Goal: Transaction & Acquisition: Obtain resource

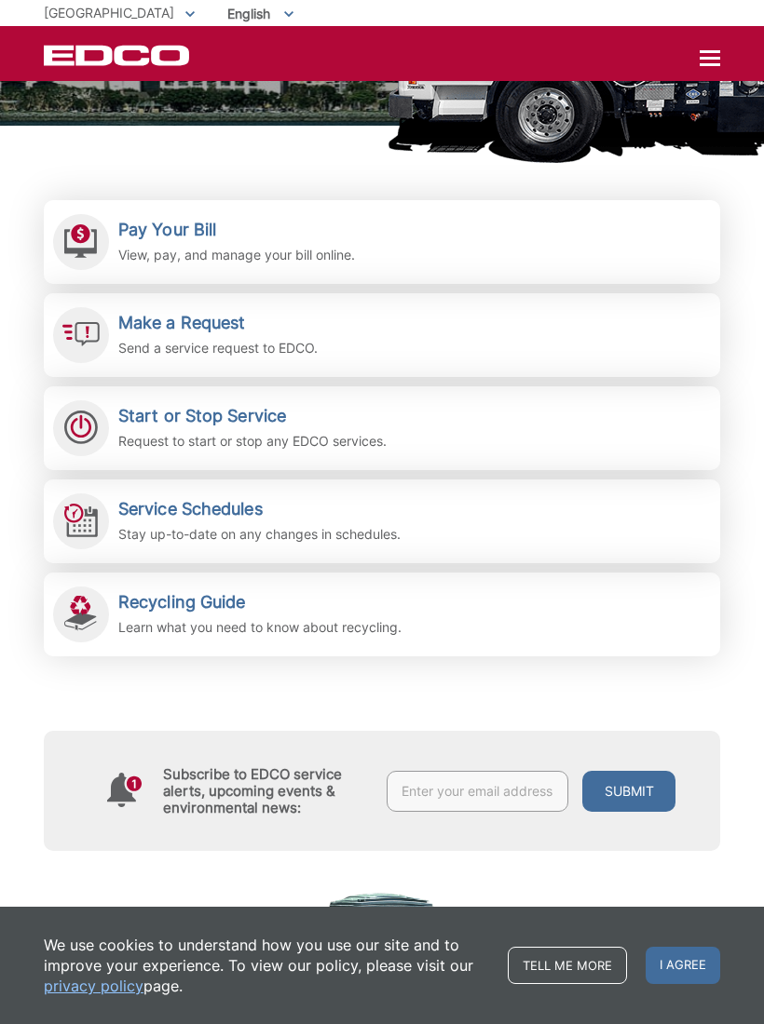
scroll to position [312, 0]
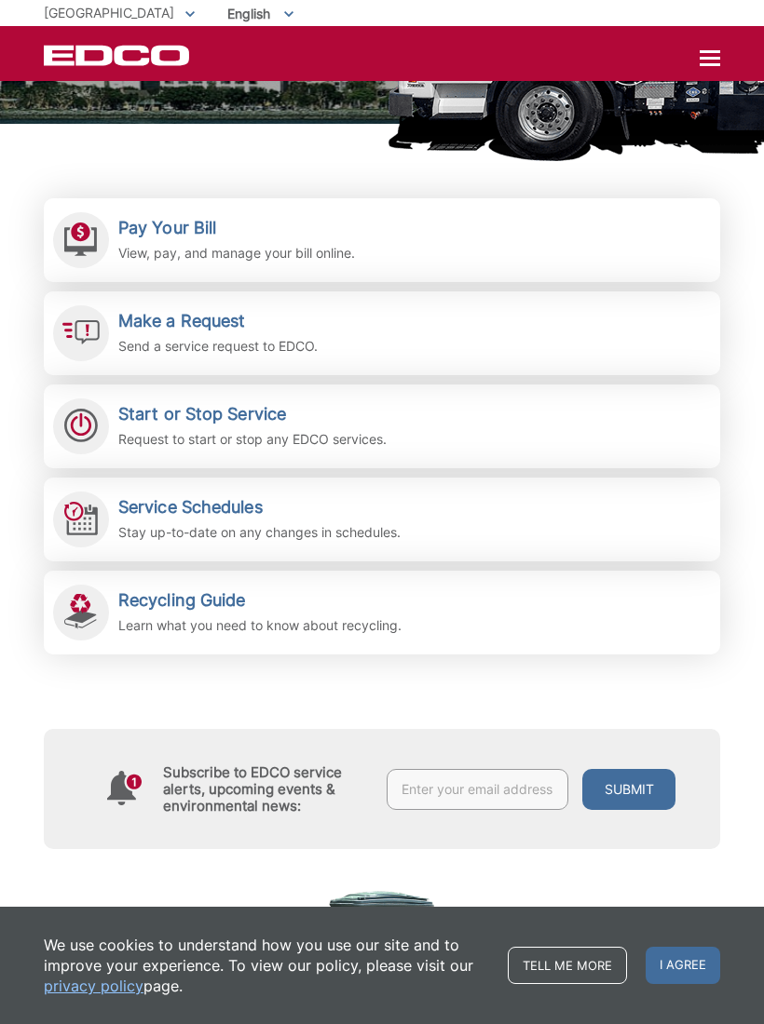
click at [360, 701] on div "Subscribe to EDCO service alerts, upcoming events & environmental news: Submit" at bounding box center [382, 752] width 676 height 195
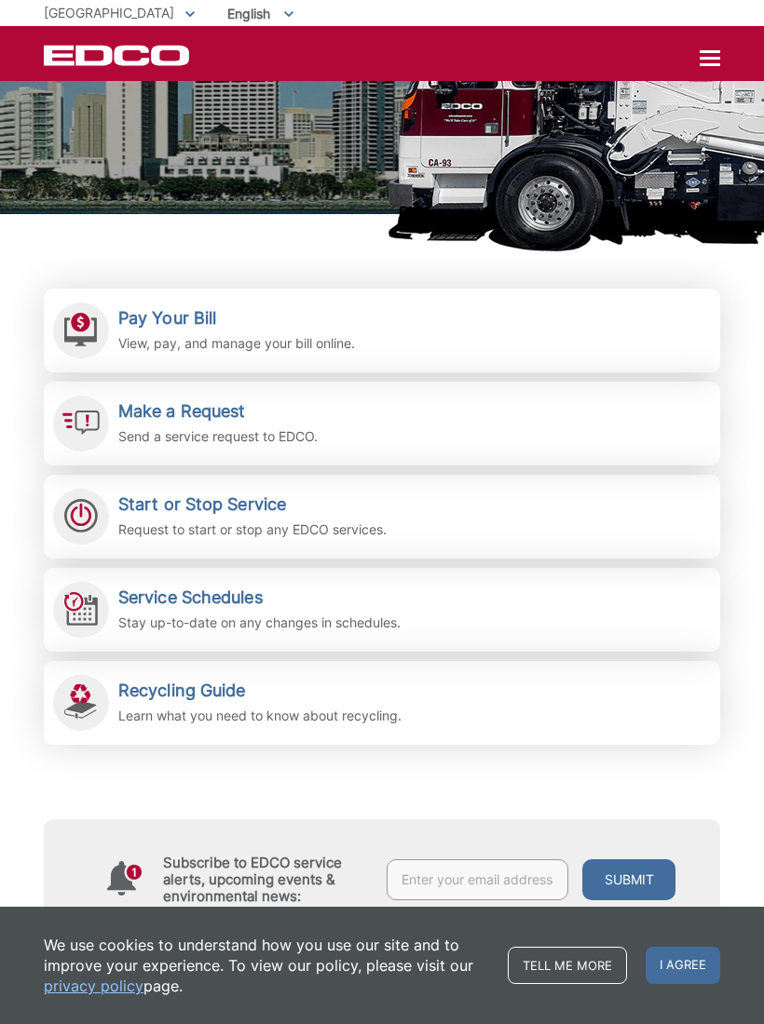
scroll to position [0, 0]
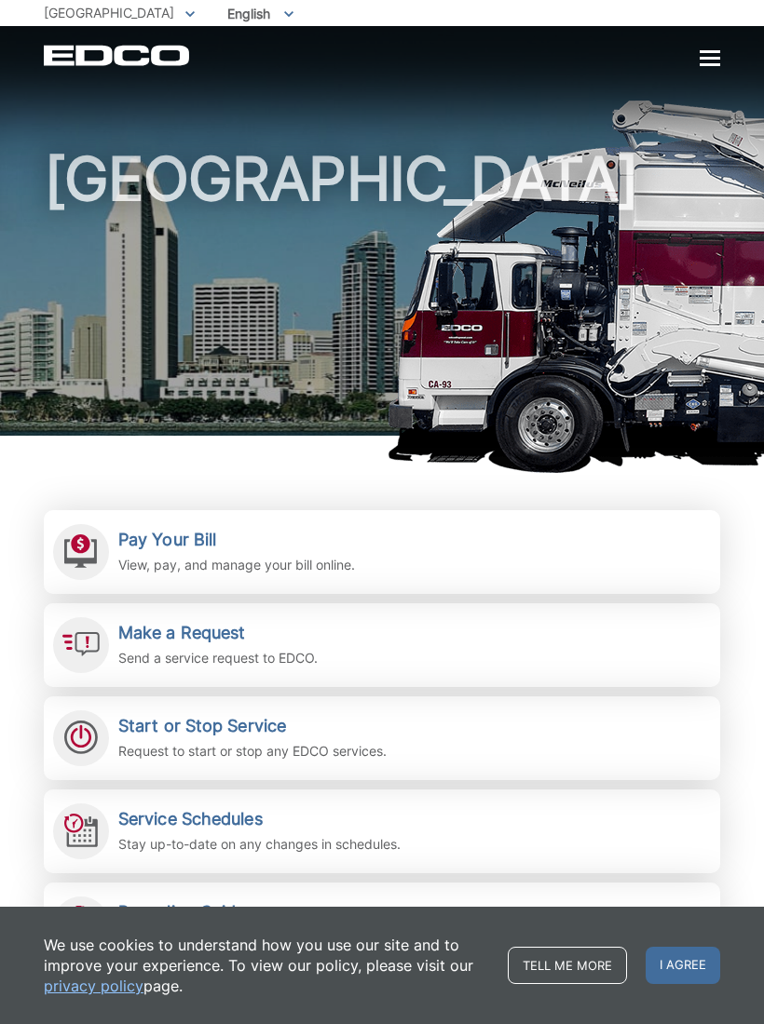
click at [709, 60] on div at bounding box center [709, 58] width 20 height 3
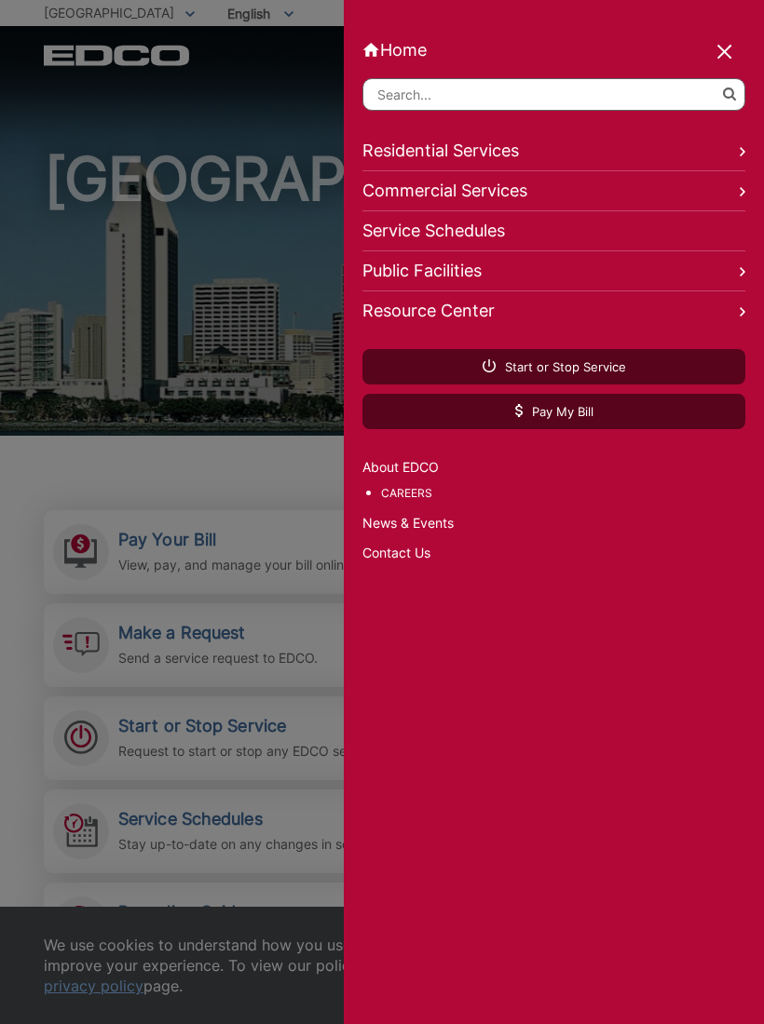
click at [727, 47] on div at bounding box center [725, 53] width 26 height 26
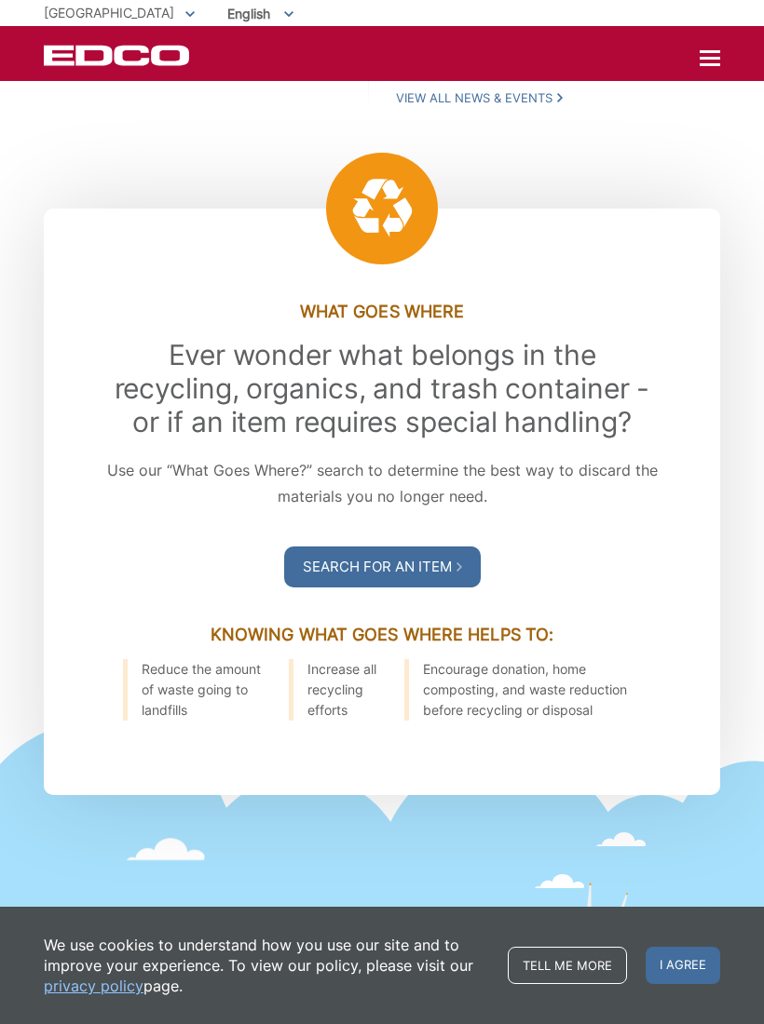
scroll to position [2039, 0]
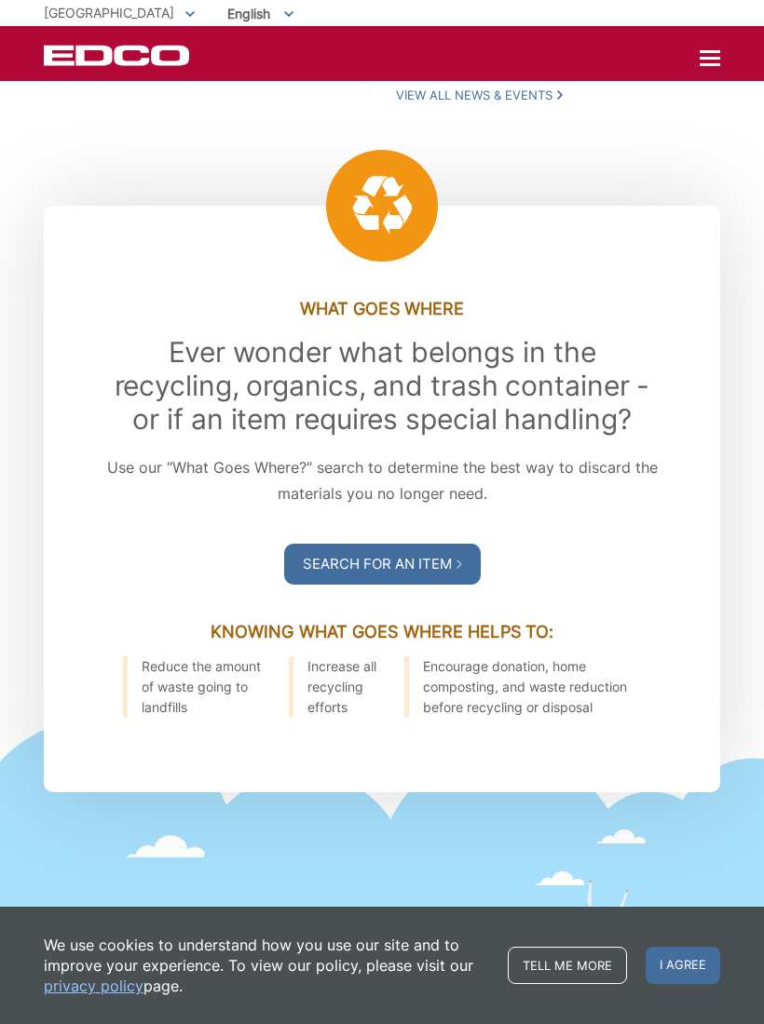
click at [400, 574] on link "Search For an Item" at bounding box center [382, 564] width 196 height 41
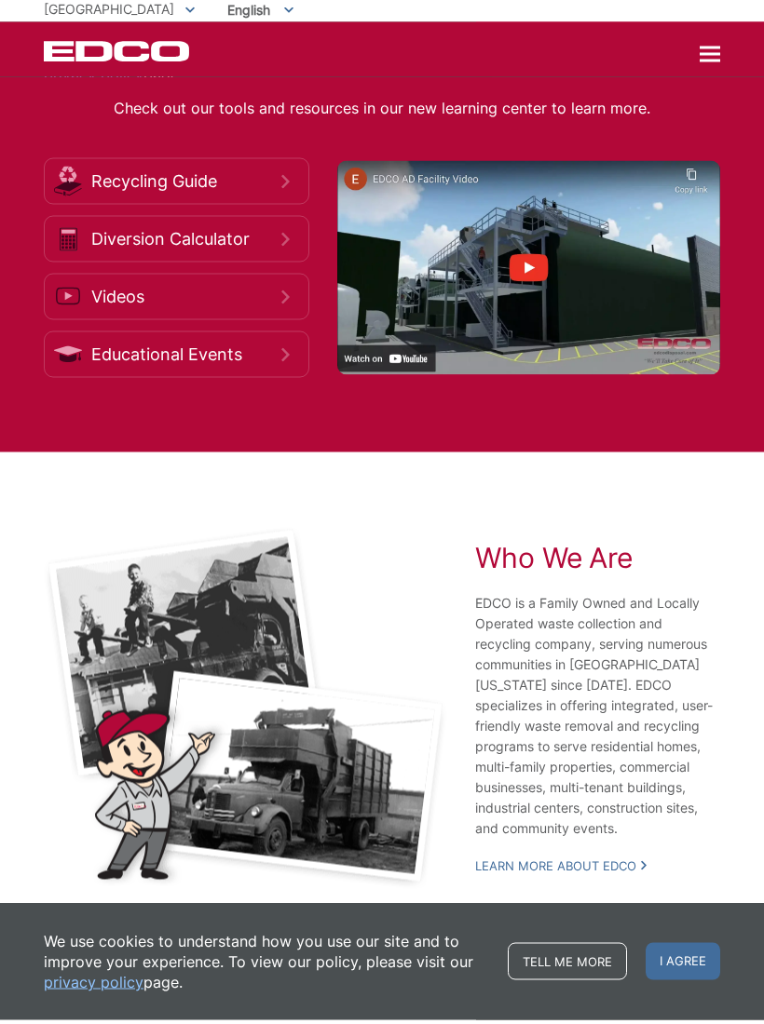
scroll to position [3064, 0]
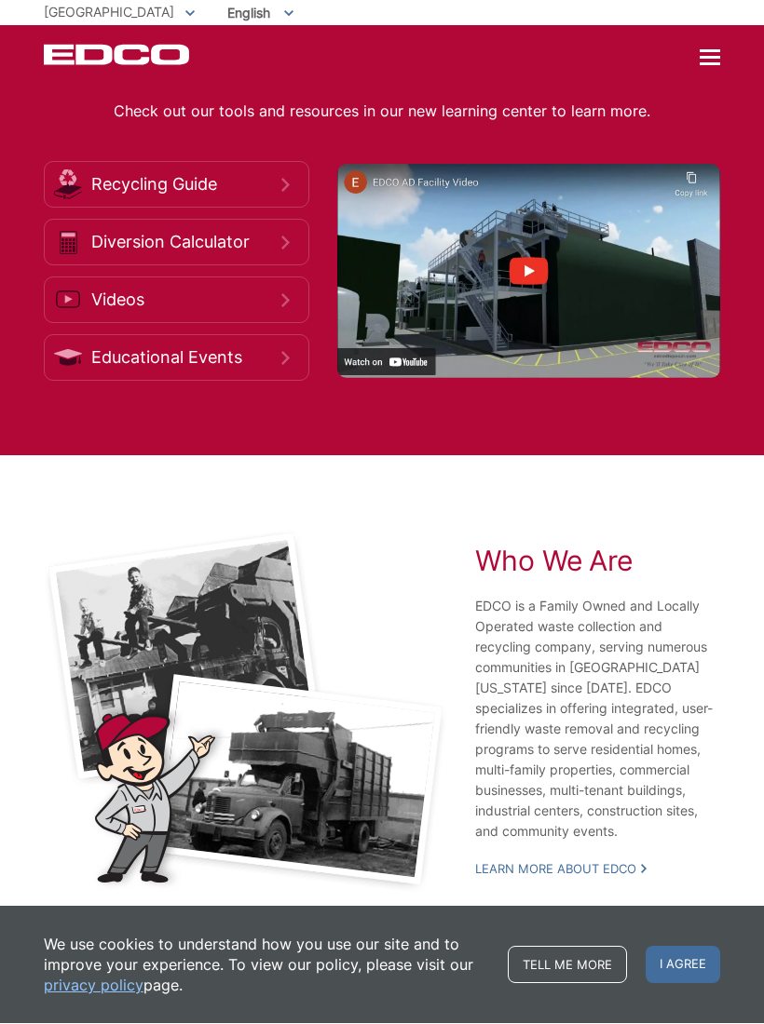
click at [358, 669] on img at bounding box center [245, 712] width 403 height 363
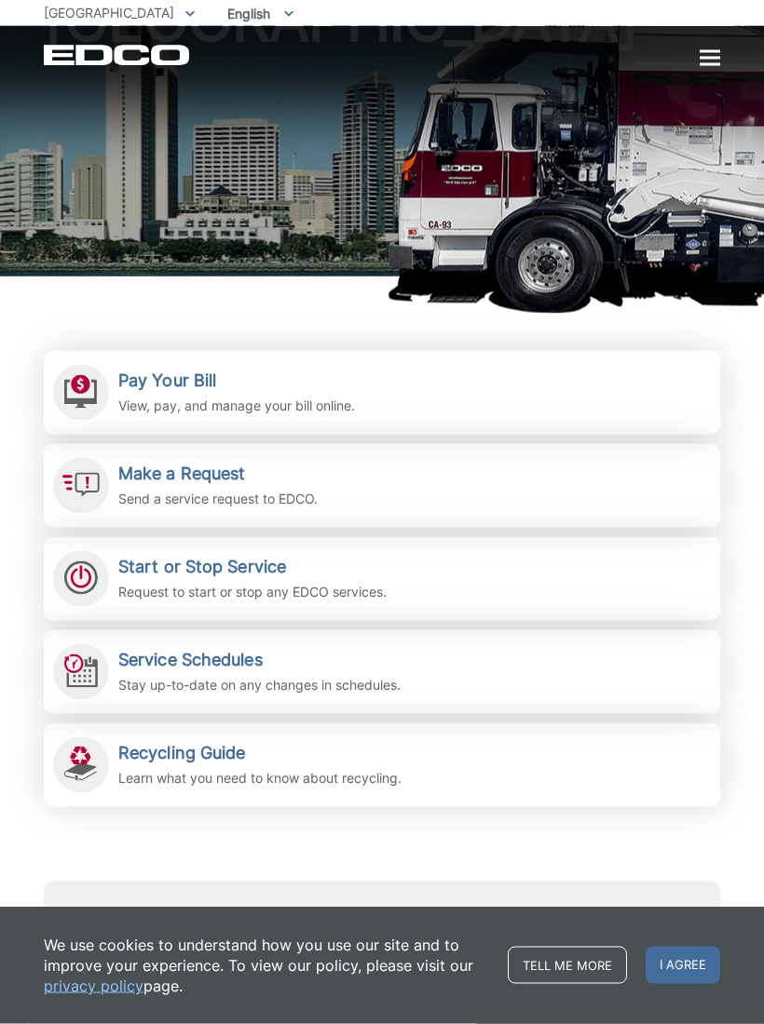
scroll to position [0, 0]
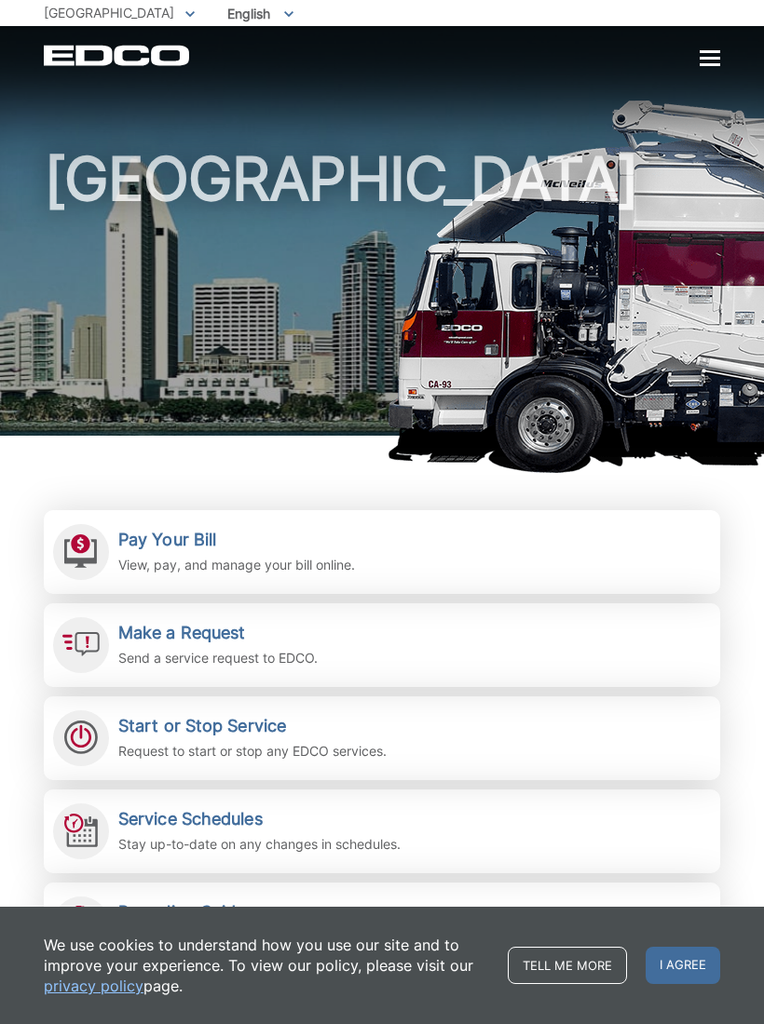
click at [709, 58] on div at bounding box center [709, 58] width 20 height 3
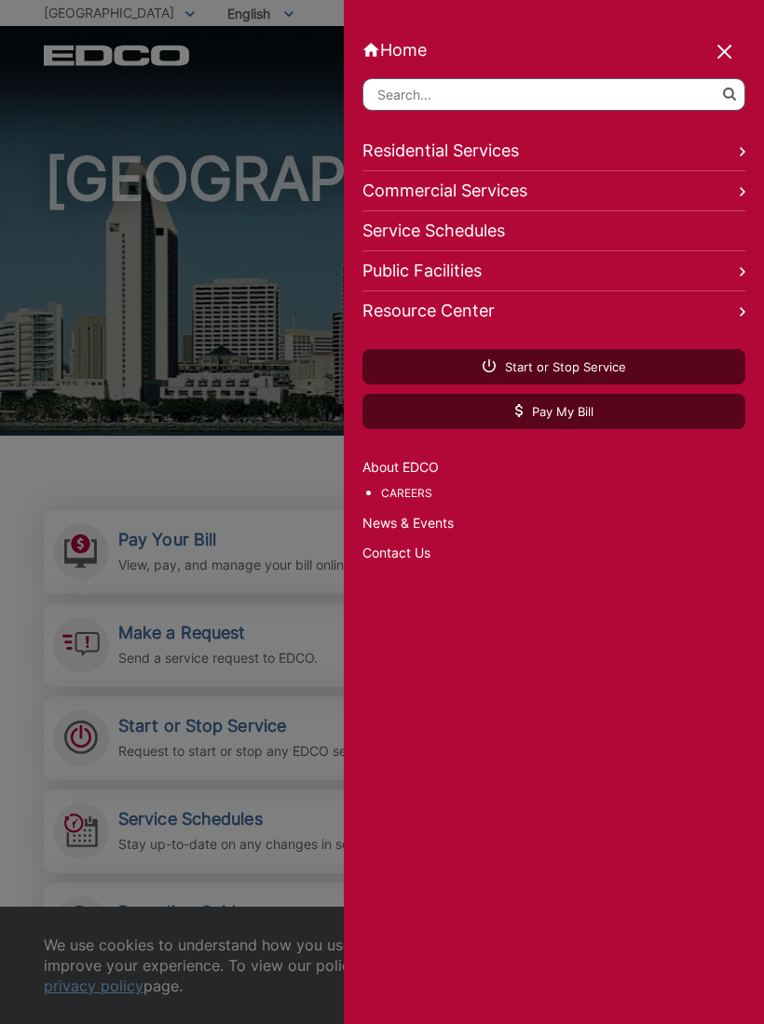
click at [538, 154] on link "Residential Services" at bounding box center [553, 151] width 383 height 40
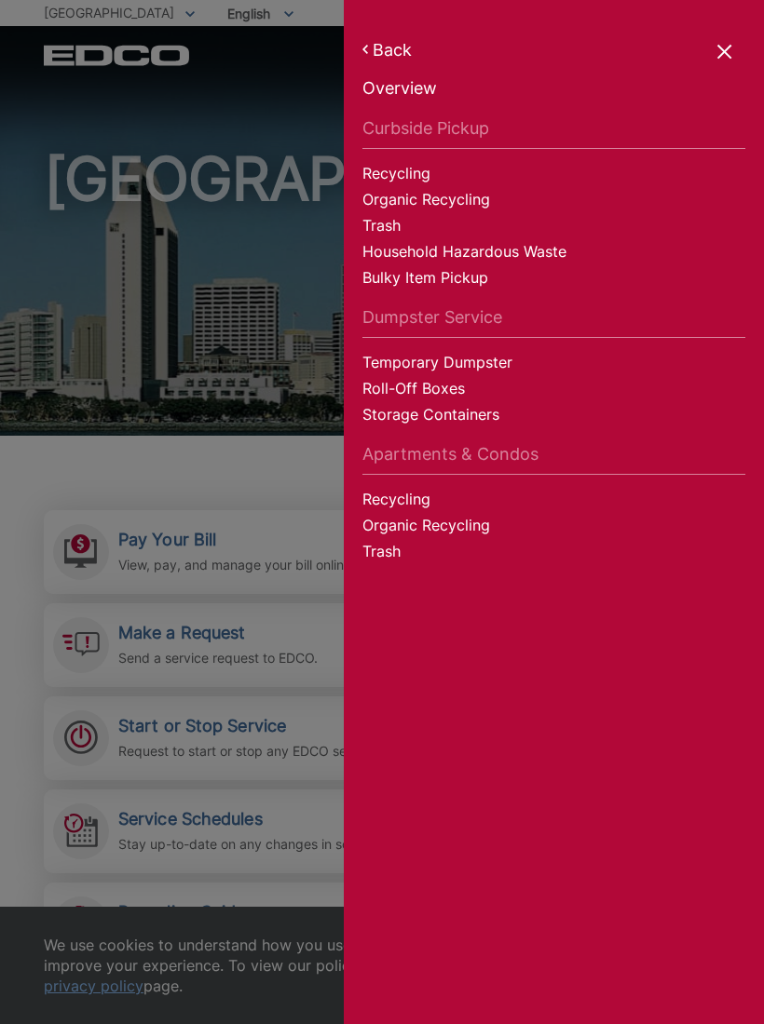
click at [492, 373] on link "Temporary Dumpster" at bounding box center [553, 365] width 383 height 26
